Goal: Register for event/course

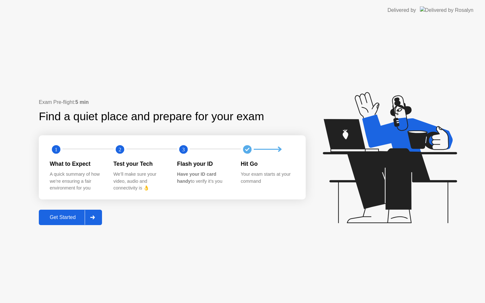
click at [78, 213] on button "Get Started" at bounding box center [70, 217] width 63 height 15
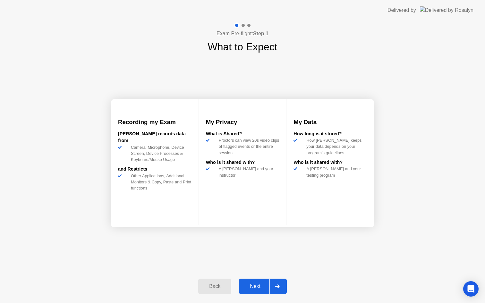
click at [260, 281] on button "Next" at bounding box center [263, 286] width 48 height 15
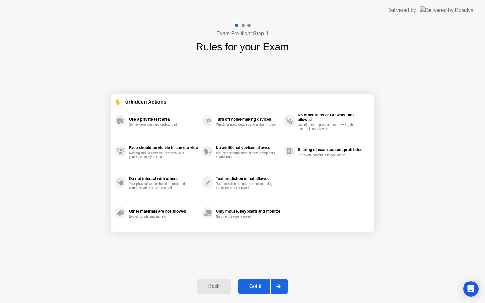
click at [259, 281] on button "Got it" at bounding box center [262, 286] width 49 height 15
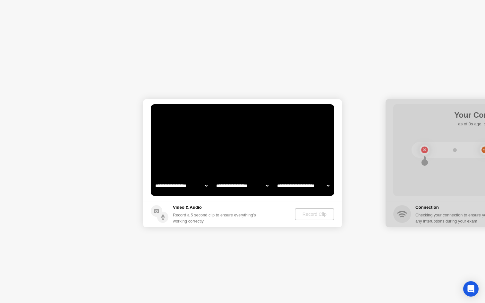
select select "**********"
select select "*******"
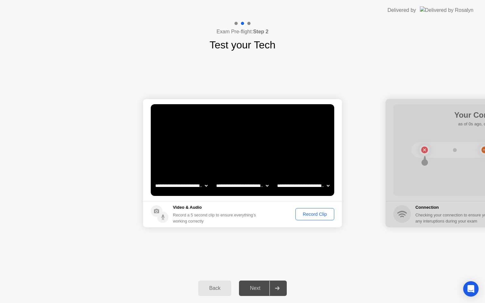
click at [320, 214] on div "Record Clip" at bounding box center [315, 214] width 34 height 5
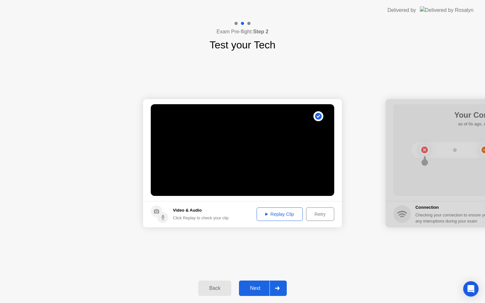
click at [284, 215] on div "Replay Clip" at bounding box center [280, 214] width 42 height 5
click at [261, 286] on div "Next" at bounding box center [255, 289] width 29 height 6
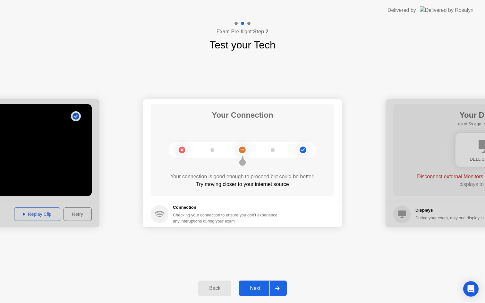
click at [257, 293] on button "Next" at bounding box center [263, 288] width 48 height 15
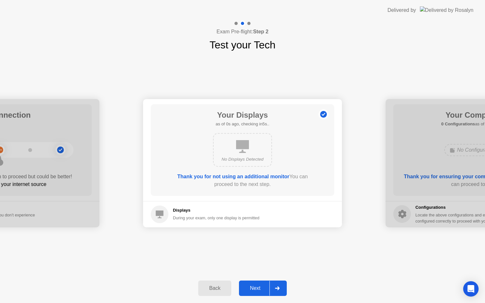
click at [260, 289] on div "Next" at bounding box center [255, 289] width 29 height 6
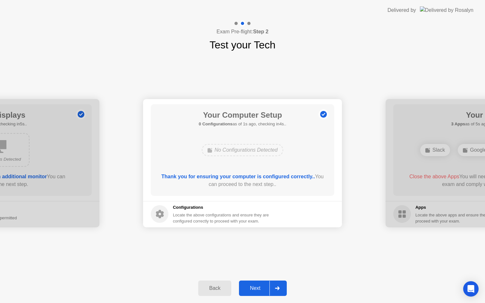
click at [262, 286] on div "Next" at bounding box center [255, 289] width 29 height 6
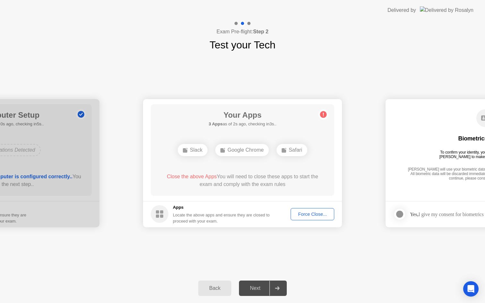
click at [323, 214] on div "Force Close..." at bounding box center [312, 214] width 39 height 5
click at [314, 214] on div "Force Close..." at bounding box center [312, 214] width 39 height 5
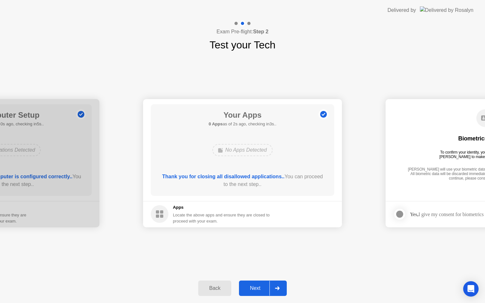
click at [264, 288] on div "Next" at bounding box center [255, 289] width 29 height 6
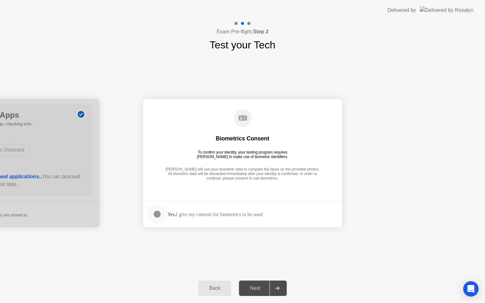
click at [160, 217] on div at bounding box center [157, 214] width 8 height 8
click at [264, 286] on div "Next" at bounding box center [255, 289] width 29 height 6
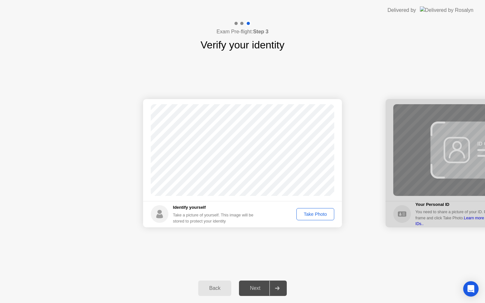
click at [313, 216] on div "Take Photo" at bounding box center [315, 214] width 33 height 5
click at [259, 286] on div "Next" at bounding box center [255, 289] width 29 height 6
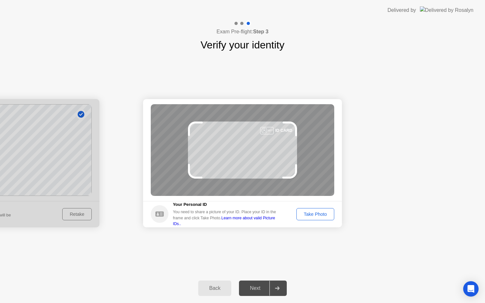
click at [310, 215] on div "Take Photo" at bounding box center [315, 214] width 33 height 5
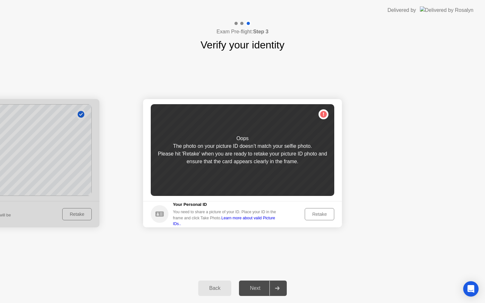
click at [310, 215] on div "Retake" at bounding box center [319, 214] width 25 height 5
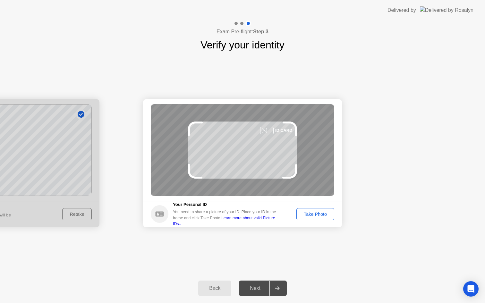
click at [311, 214] on div "Take Photo" at bounding box center [315, 214] width 33 height 5
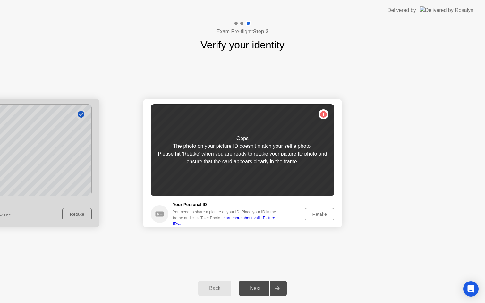
click at [265, 222] on link "Learn more about valid Picture IDs.." at bounding box center [224, 221] width 102 height 10
click at [85, 215] on div at bounding box center [0, 163] width 199 height 128
drag, startPoint x: 208, startPoint y: 287, endPoint x: 208, endPoint y: 283, distance: 3.5
click at [208, 287] on div "Back" at bounding box center [214, 289] width 29 height 6
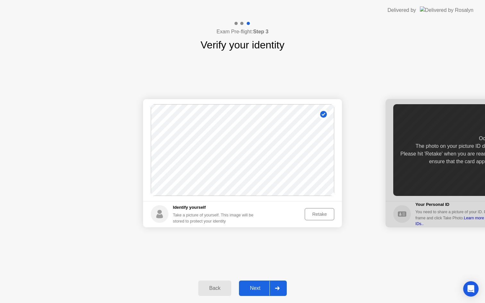
click at [314, 214] on div "Retake" at bounding box center [319, 214] width 25 height 5
click at [319, 213] on div "Take Photo" at bounding box center [315, 214] width 33 height 5
click at [315, 213] on div "Retake" at bounding box center [319, 214] width 25 height 5
click at [314, 213] on div "Take Photo" at bounding box center [315, 214] width 33 height 5
click at [263, 283] on button "Next" at bounding box center [263, 288] width 48 height 15
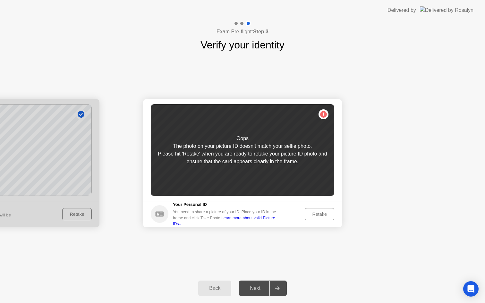
click at [318, 213] on div "Retake" at bounding box center [319, 214] width 25 height 5
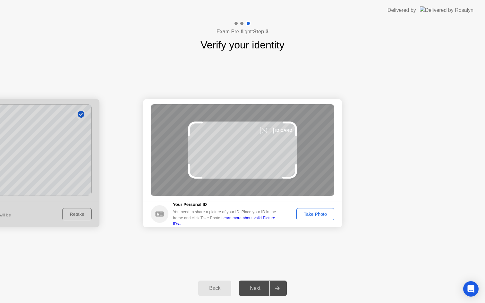
click at [318, 213] on div "Take Photo" at bounding box center [315, 214] width 33 height 5
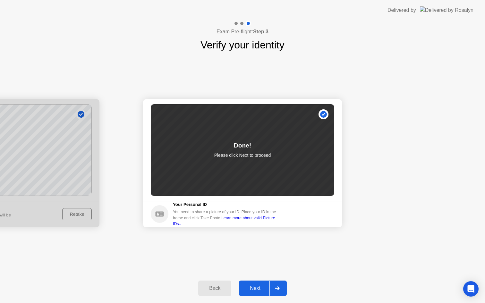
click at [257, 294] on button "Next" at bounding box center [263, 288] width 48 height 15
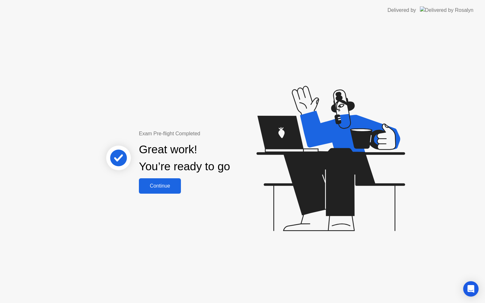
click at [171, 189] on div "Continue" at bounding box center [160, 186] width 38 height 6
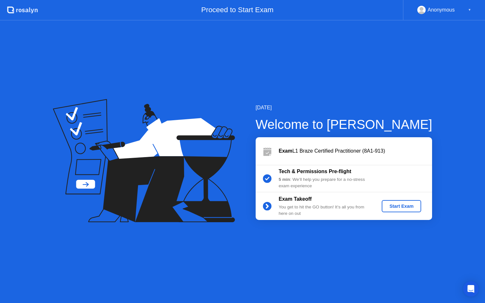
click at [396, 207] on div "Start Exam" at bounding box center [401, 206] width 34 height 5
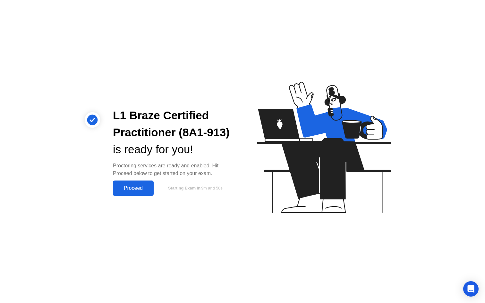
click at [148, 189] on div "Proceed" at bounding box center [133, 188] width 37 height 6
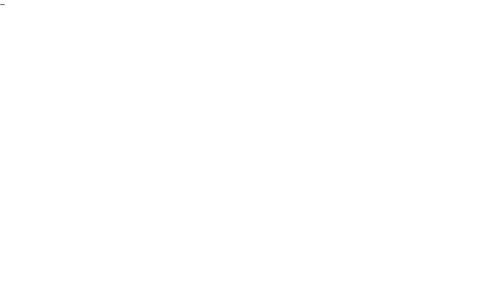
click at [5, 6] on button "End Proctoring Session" at bounding box center [2, 5] width 5 height 2
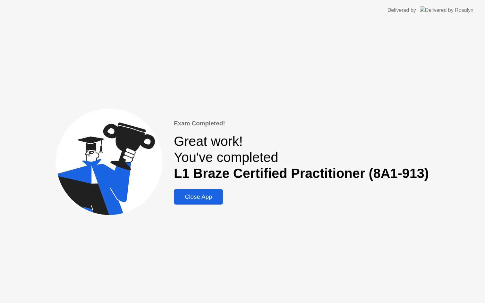
click at [204, 195] on div "Close App" at bounding box center [198, 196] width 45 height 7
